Goal: Task Accomplishment & Management: Manage account settings

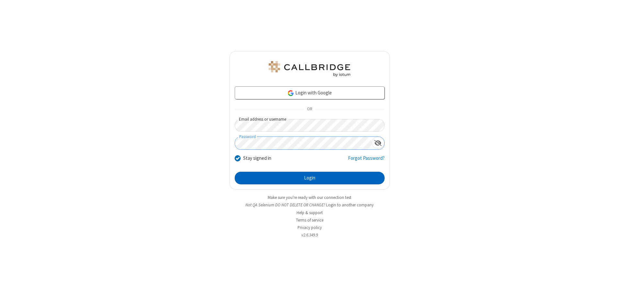
click at [309, 178] on button "Login" at bounding box center [310, 178] width 150 height 13
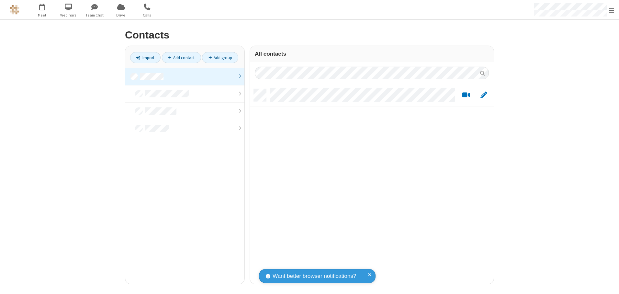
scroll to position [195, 239]
click at [185, 76] on link at bounding box center [184, 76] width 119 height 17
click at [181, 58] on link "Add contact" at bounding box center [181, 57] width 39 height 11
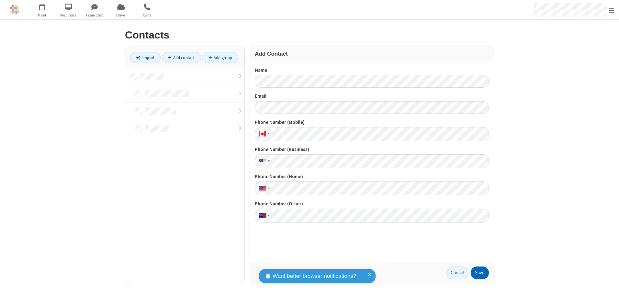
click at [480, 273] on button "Save" at bounding box center [480, 273] width 18 height 13
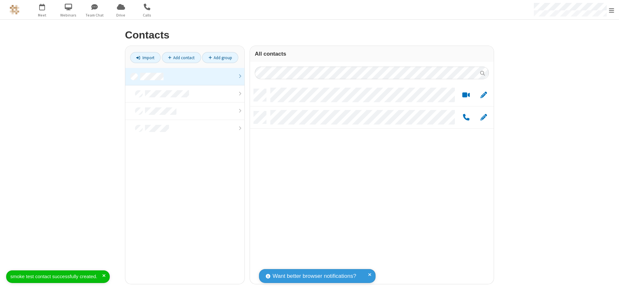
scroll to position [195, 239]
